Goal: Task Accomplishment & Management: Manage account settings

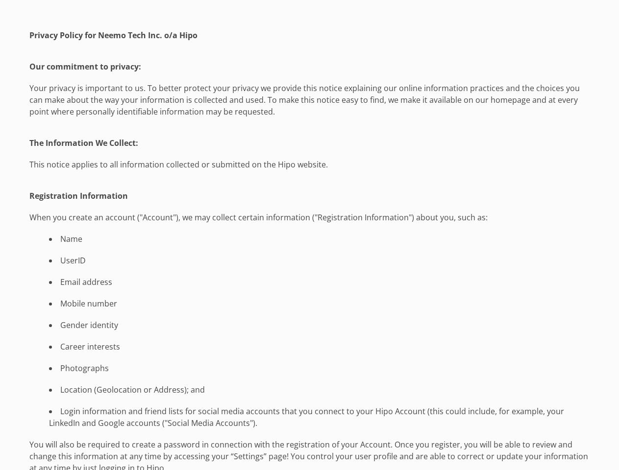
click at [309, 235] on li "Name" at bounding box center [309, 239] width 560 height 12
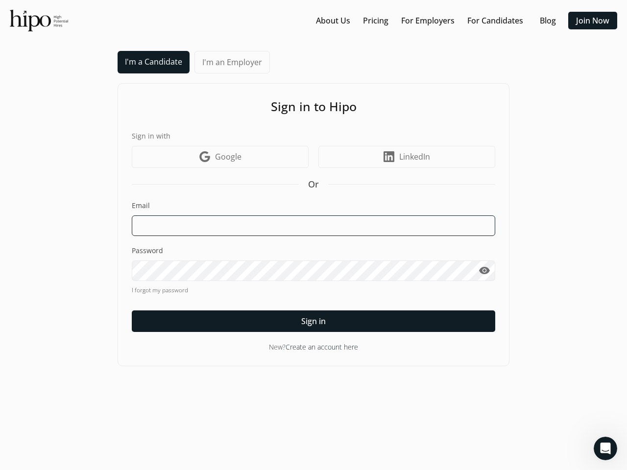
click at [314, 235] on input at bounding box center [314, 226] width 364 height 21
click at [314, 226] on input at bounding box center [314, 226] width 364 height 21
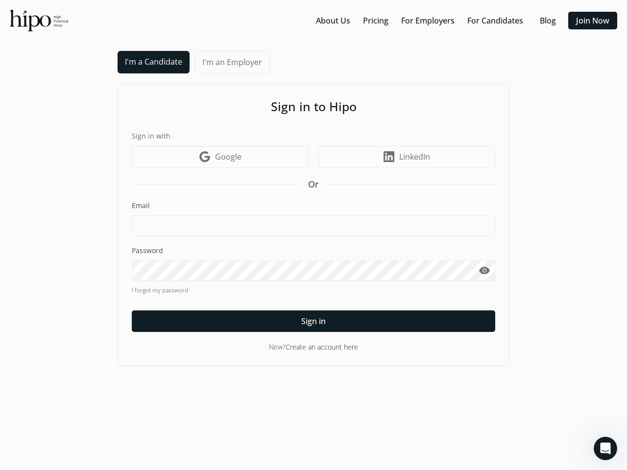
click at [484, 271] on span "visibility" at bounding box center [485, 271] width 12 height 12
click at [314, 322] on span "Sign in" at bounding box center [313, 322] width 25 height 12
click at [606, 449] on icon "Open Intercom Messenger" at bounding box center [606, 449] width 16 height 16
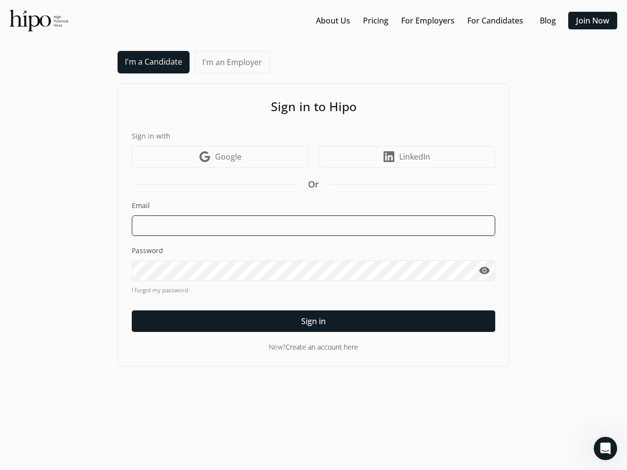
click at [314, 235] on input at bounding box center [314, 226] width 364 height 21
